Goal: Find specific page/section: Find specific page/section

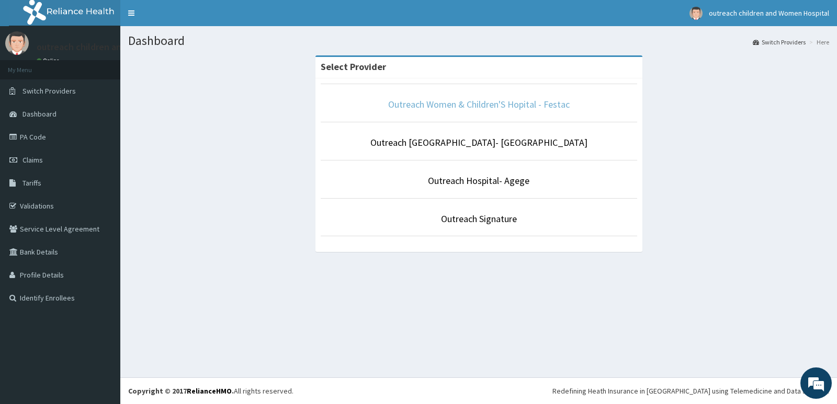
click at [514, 105] on link "Outreach Women & Children'S Hopital - Festac" at bounding box center [479, 104] width 182 height 12
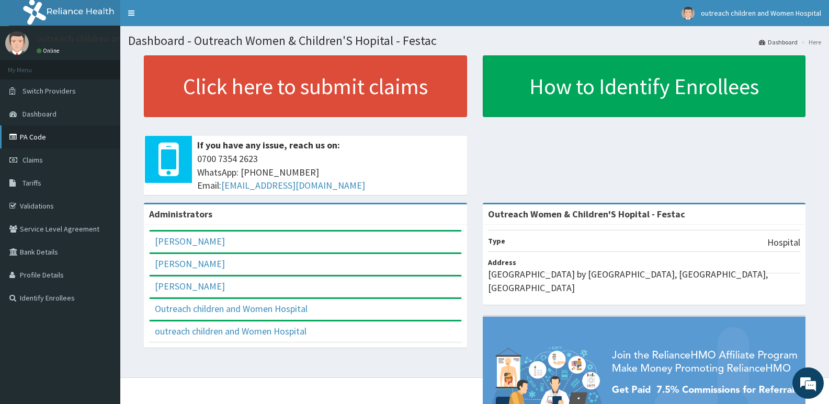
click at [60, 138] on link "PA Code" at bounding box center [60, 137] width 120 height 23
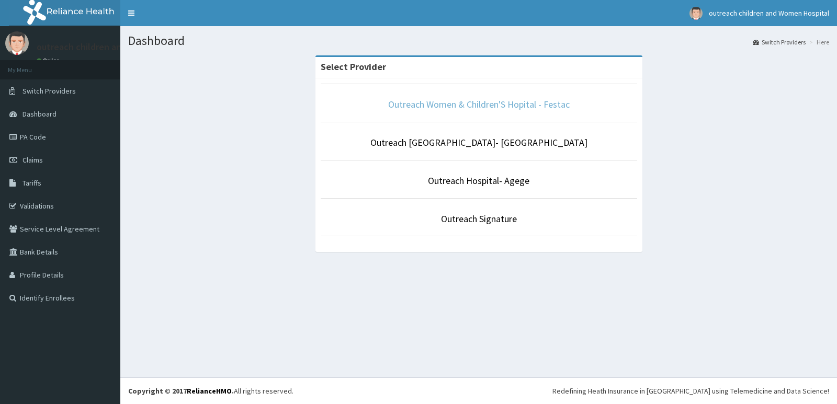
click at [477, 103] on link "Outreach Women & Children'S Hopital - Festac" at bounding box center [479, 104] width 182 height 12
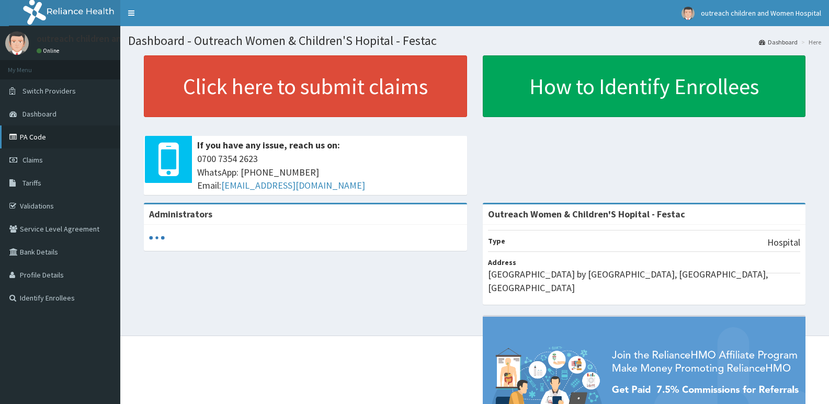
click at [52, 140] on link "PA Code" at bounding box center [60, 137] width 120 height 23
